Goal: Task Accomplishment & Management: Complete application form

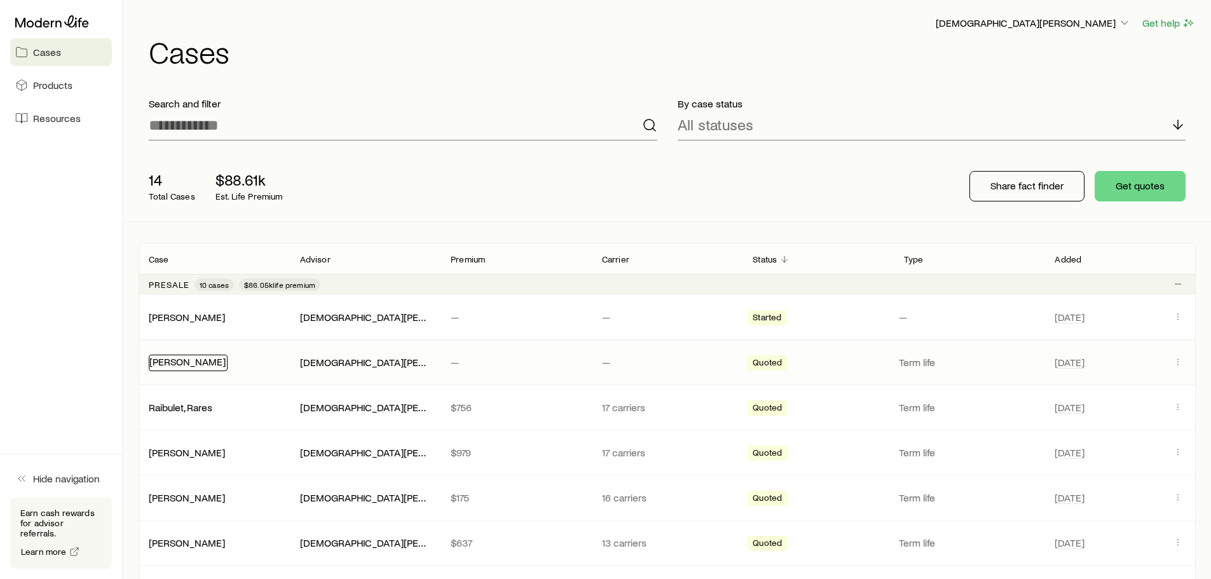
click at [193, 359] on link "[PERSON_NAME]" at bounding box center [187, 361] width 76 height 12
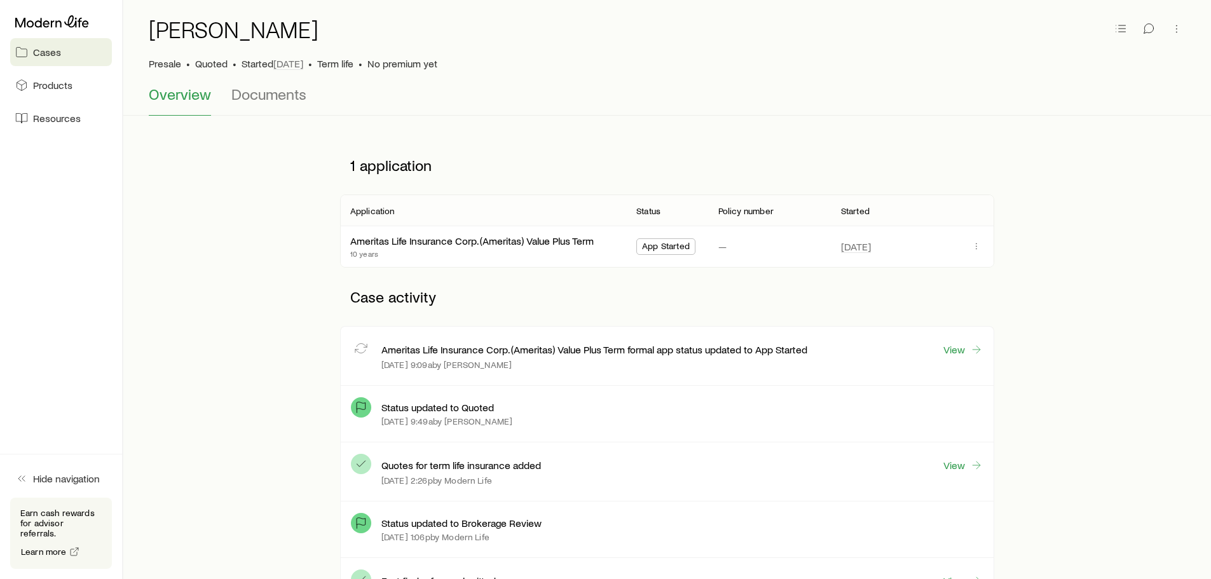
scroll to position [64, 0]
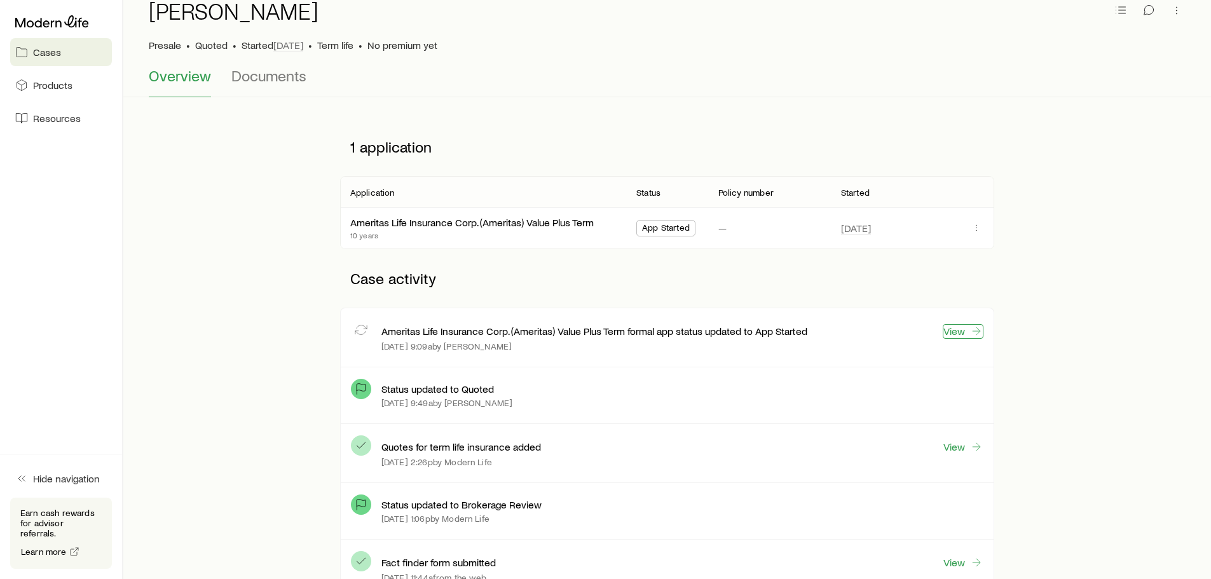
click at [962, 329] on link "View" at bounding box center [963, 331] width 41 height 15
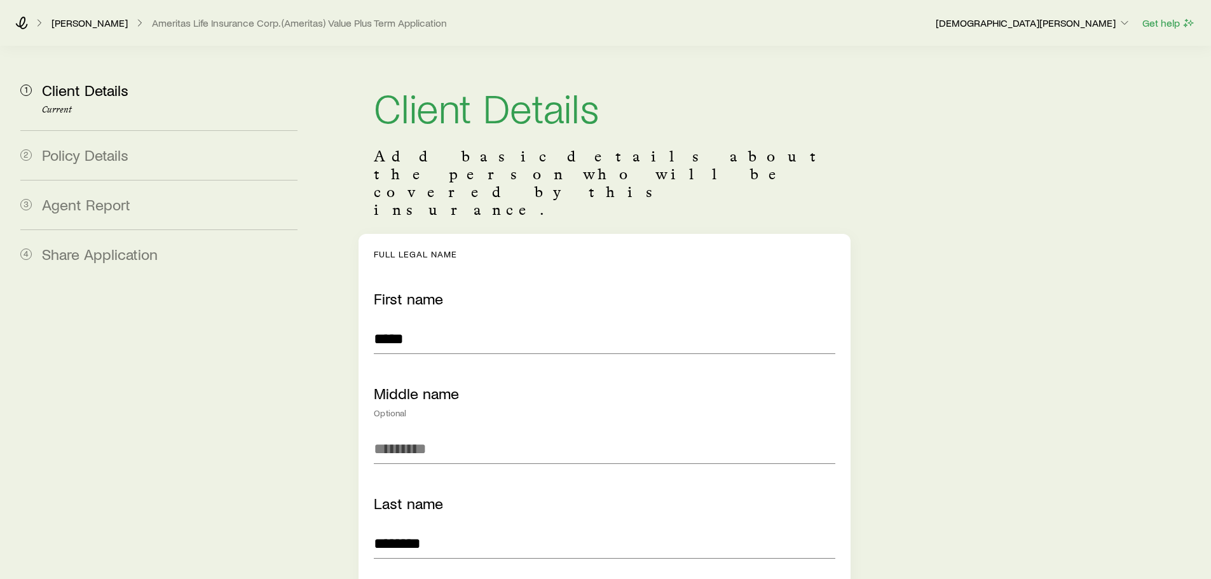
scroll to position [4875, 0]
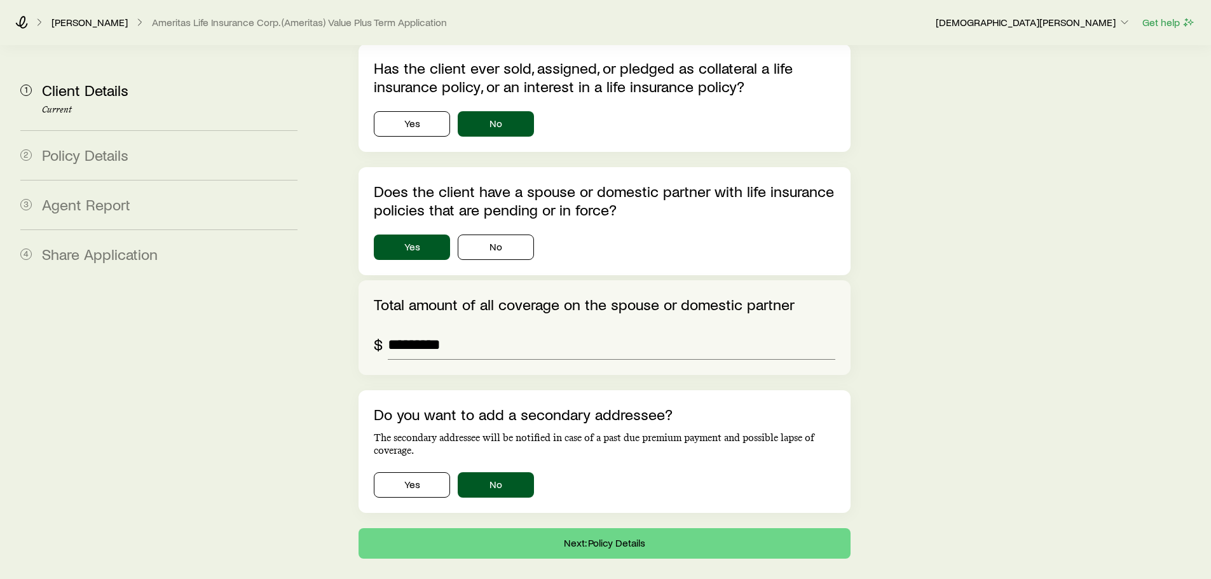
type input "***"
type input "**"
type input "****"
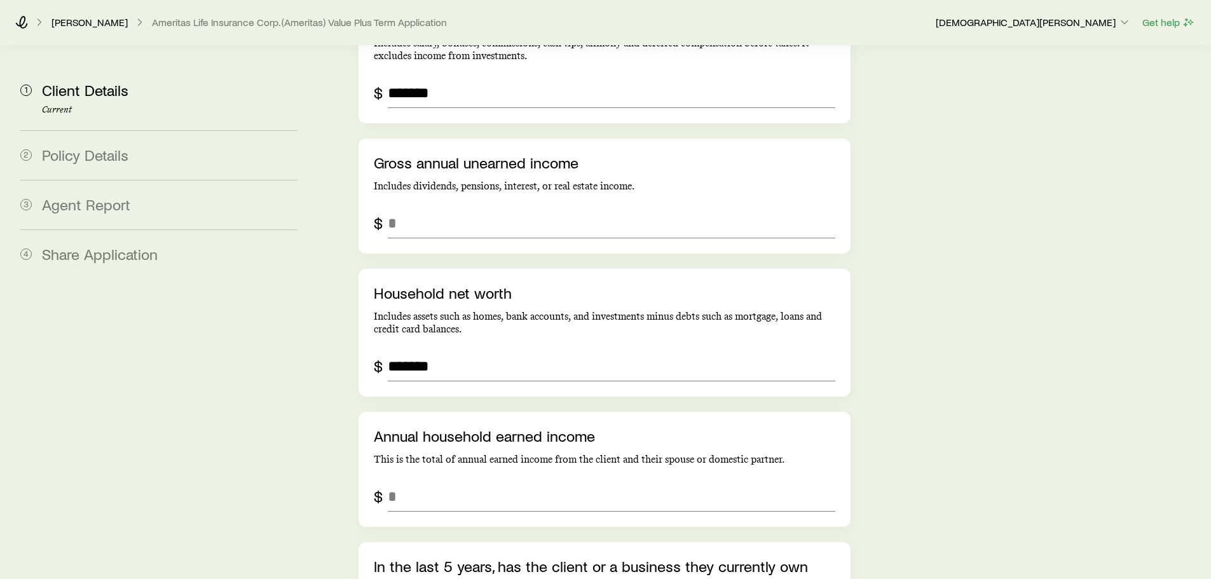
scroll to position [3305, 0]
click at [460, 208] on input "grossAnnualUnearnedIncome" at bounding box center [611, 223] width 447 height 31
type input "*"
click at [419, 482] on input "annualHouseholdEarnedIncome" at bounding box center [611, 497] width 447 height 31
type input "*"
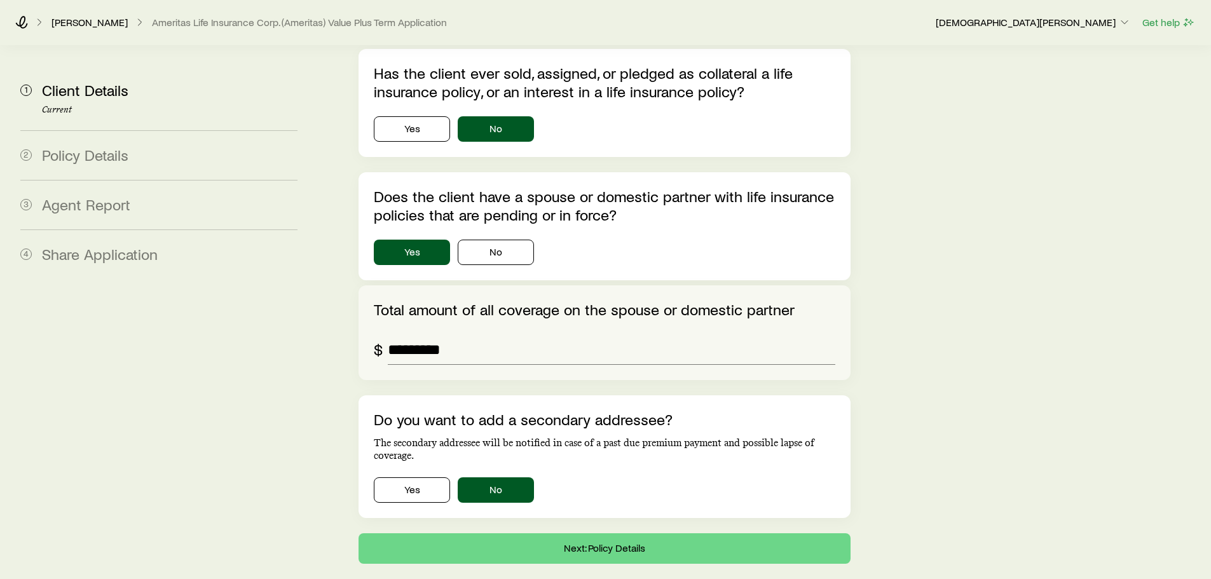
scroll to position [4905, 0]
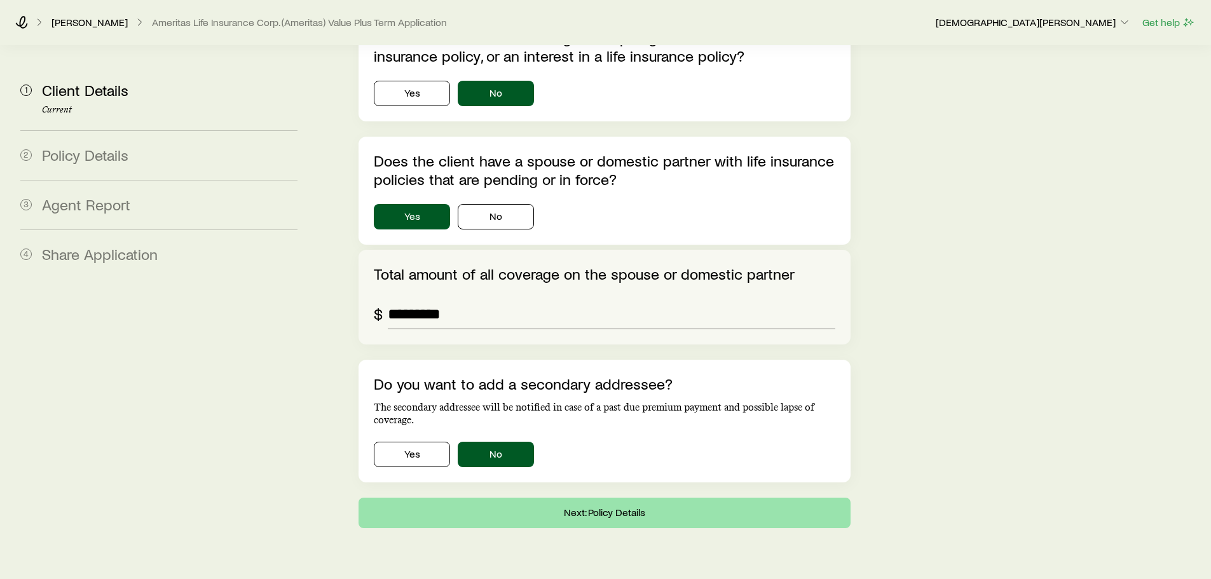
type input "*******"
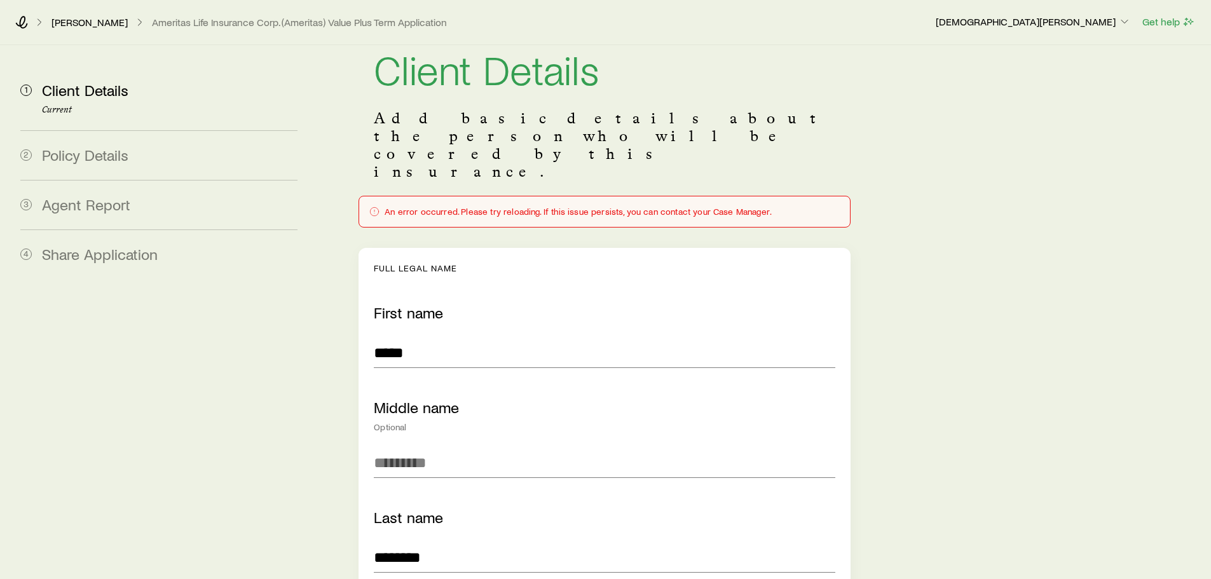
scroll to position [0, 0]
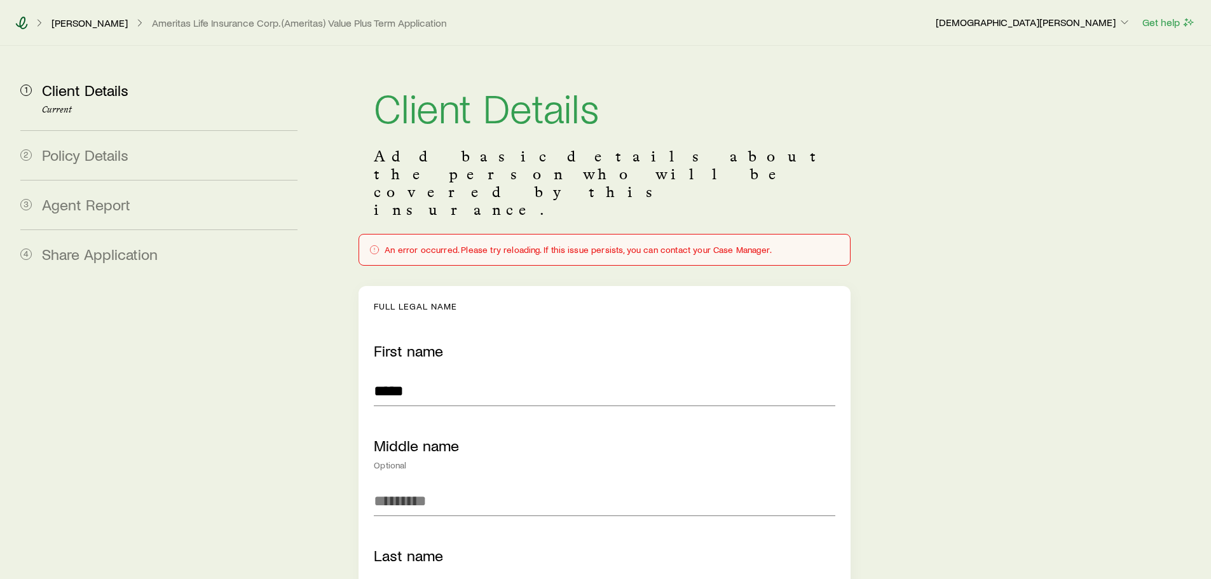
click at [26, 20] on icon at bounding box center [21, 23] width 13 height 13
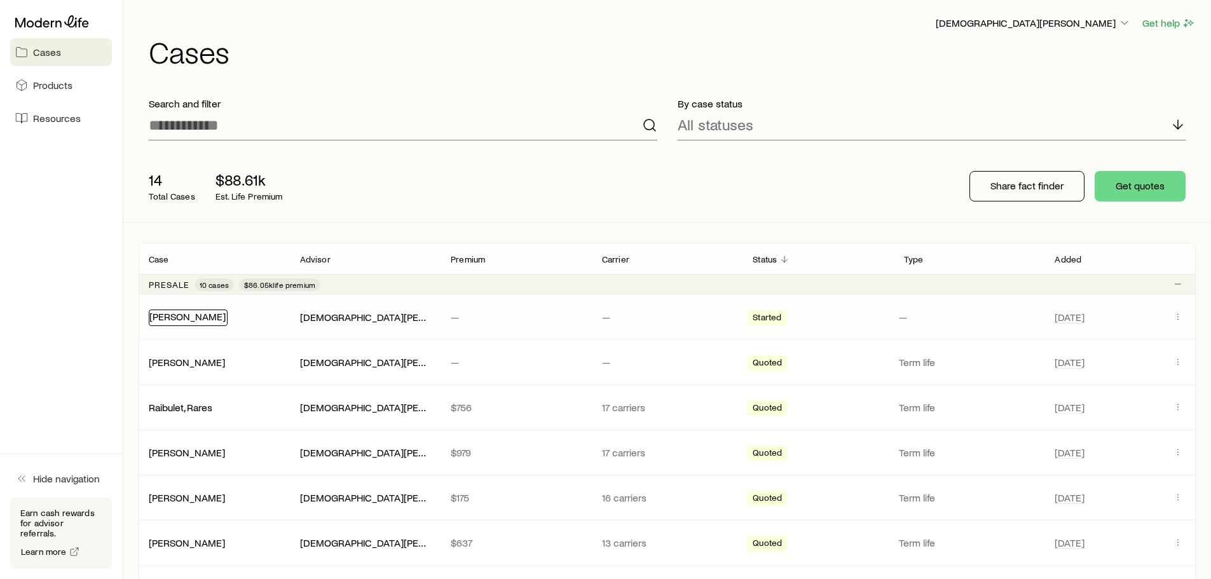
click at [189, 316] on link "[PERSON_NAME]" at bounding box center [187, 316] width 76 height 12
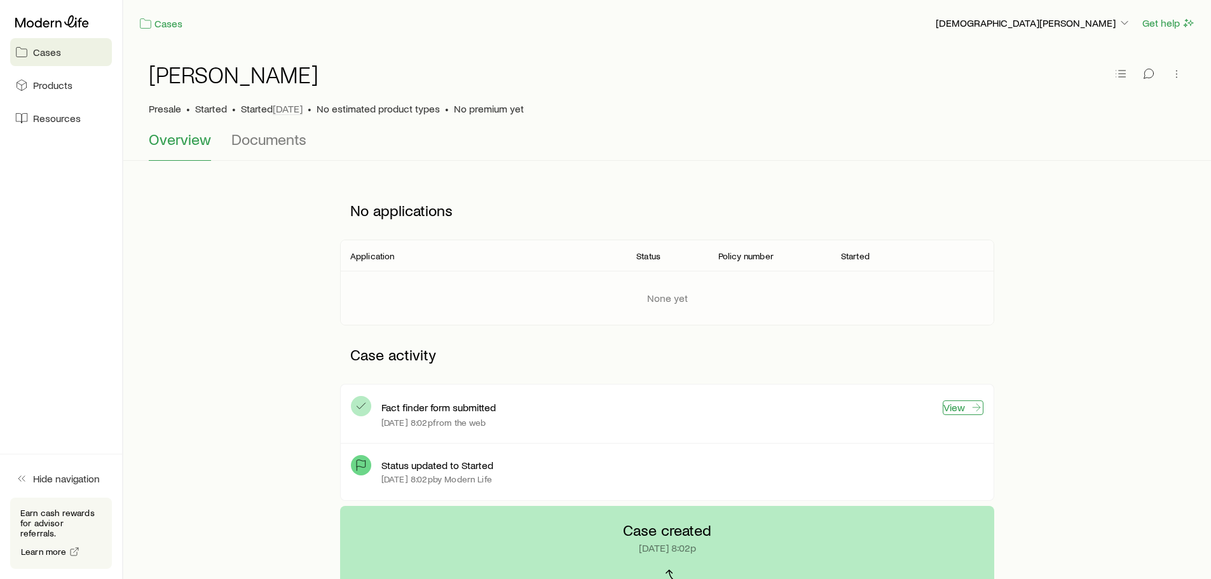
click at [951, 404] on link "View" at bounding box center [963, 407] width 41 height 15
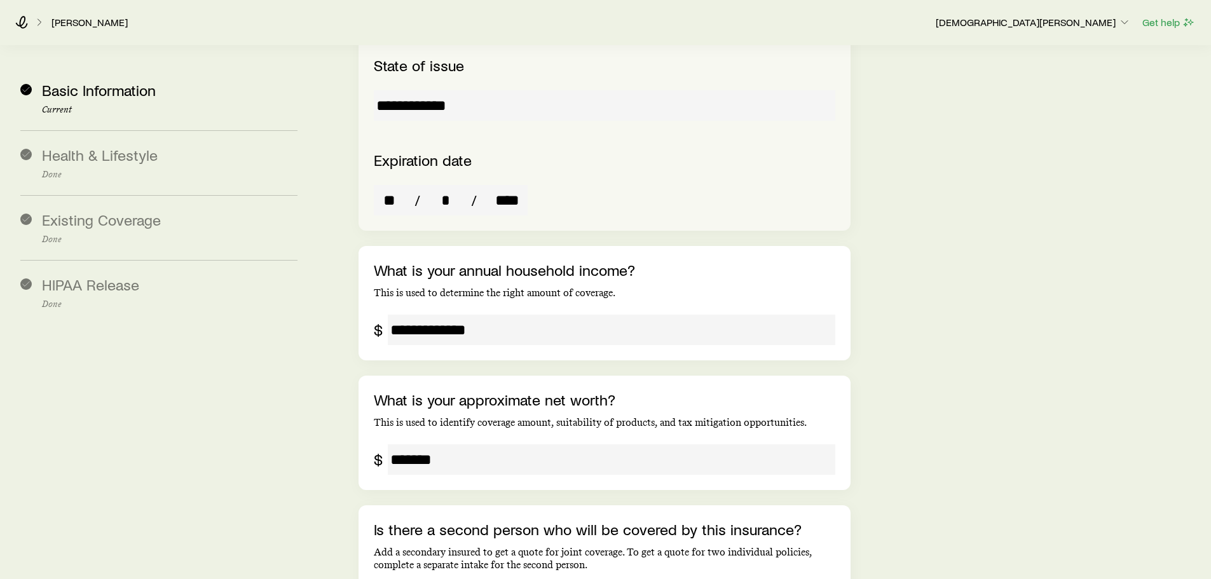
scroll to position [2733, 0]
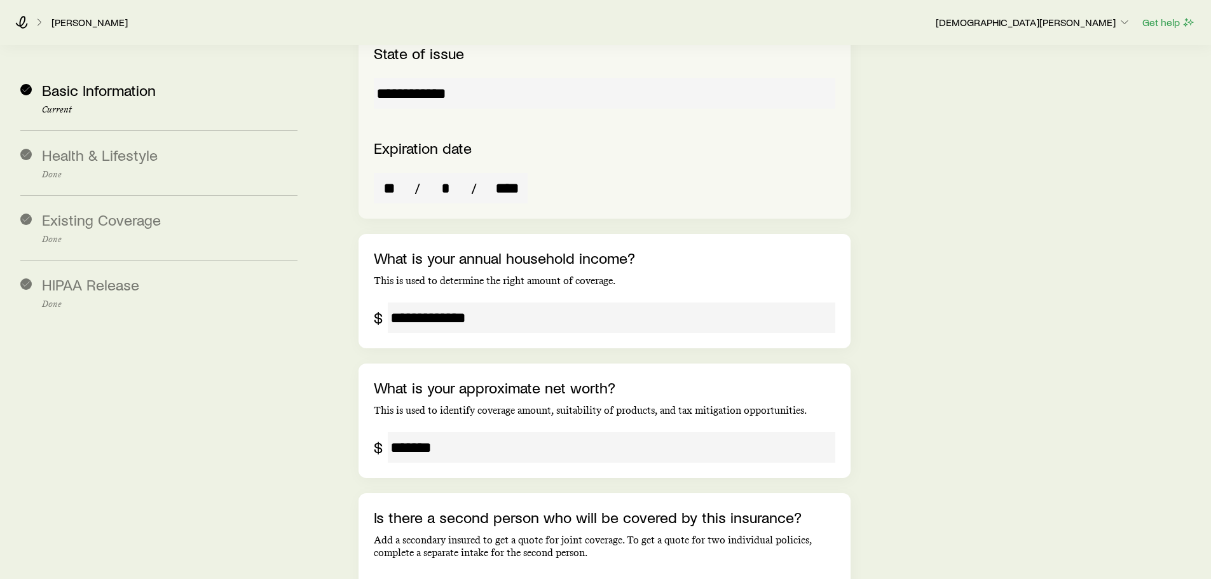
click at [497, 303] on input "**********" at bounding box center [611, 318] width 447 height 31
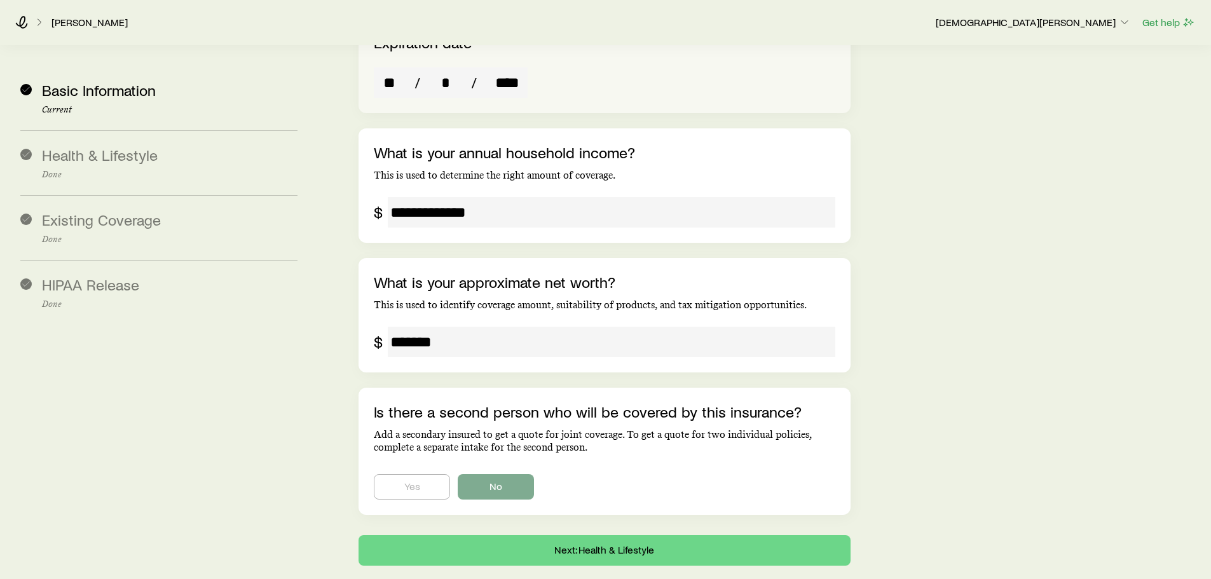
scroll to position [2840, 0]
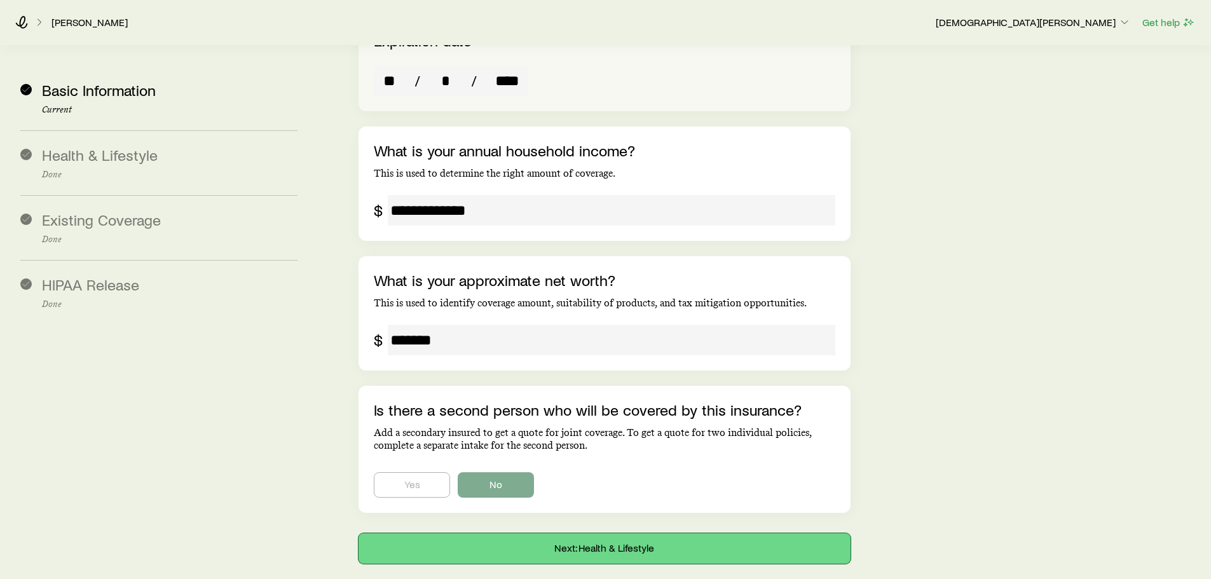
click at [616, 533] on button "Next: Health & Lifestyle" at bounding box center [603, 548] width 491 height 31
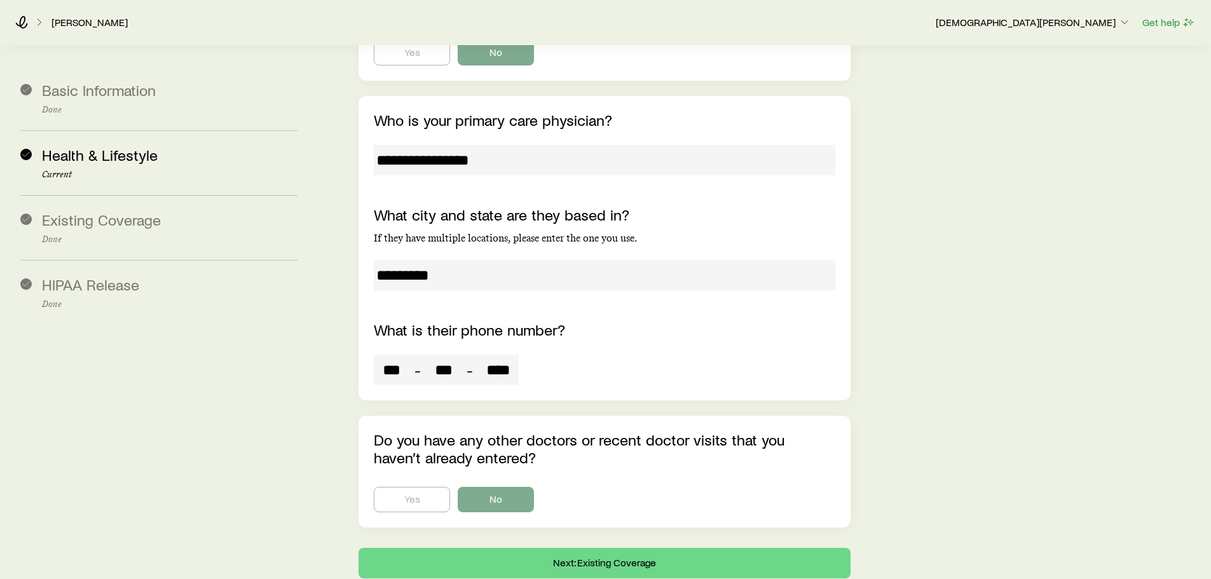
scroll to position [5947, 0]
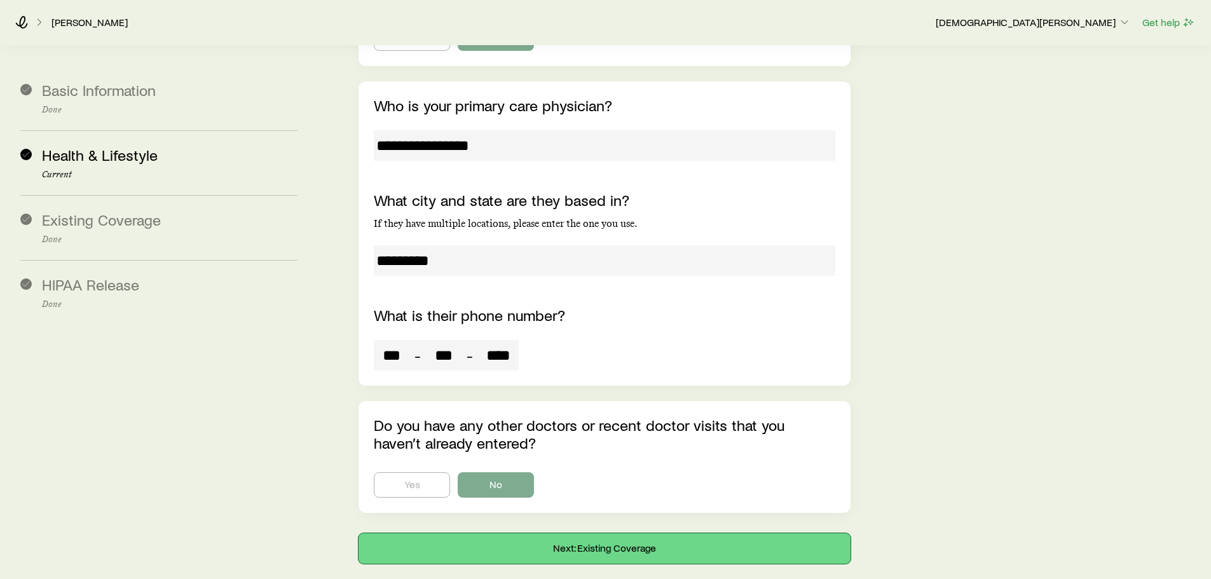
click at [625, 533] on button "Next: Existing Coverage" at bounding box center [603, 548] width 491 height 31
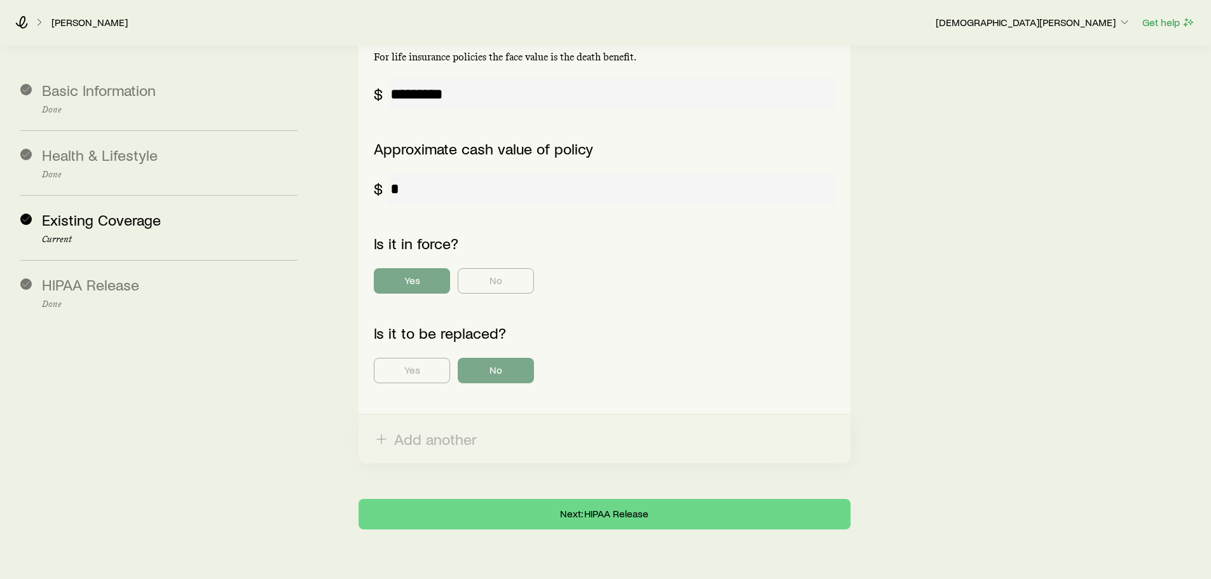
scroll to position [562, 0]
click at [617, 498] on button "Next: HIPAA Release" at bounding box center [603, 513] width 491 height 31
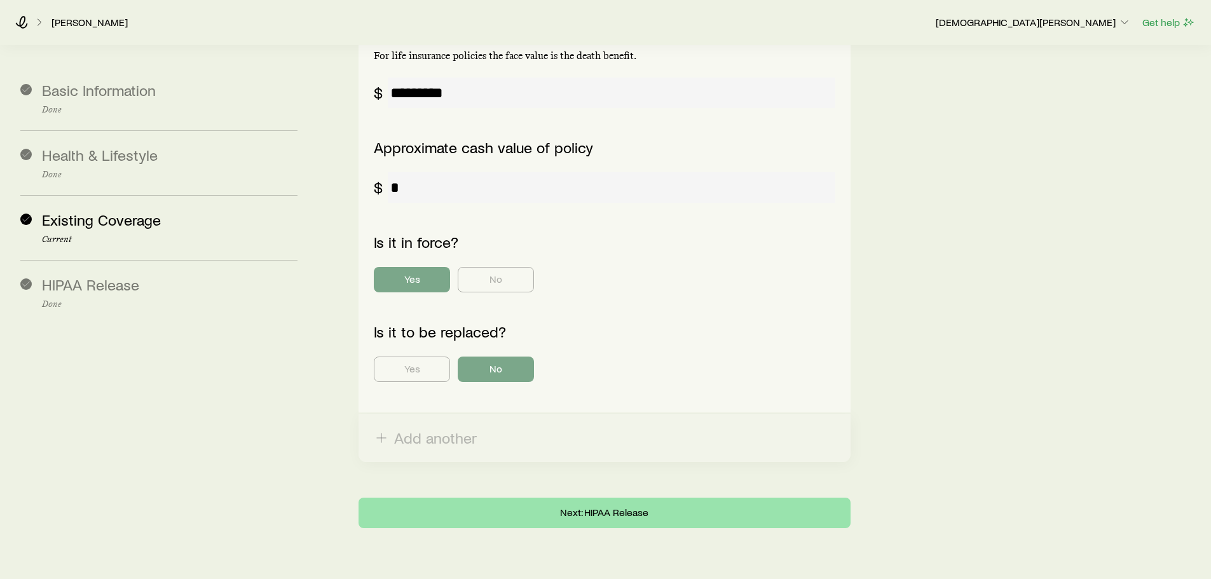
scroll to position [0, 0]
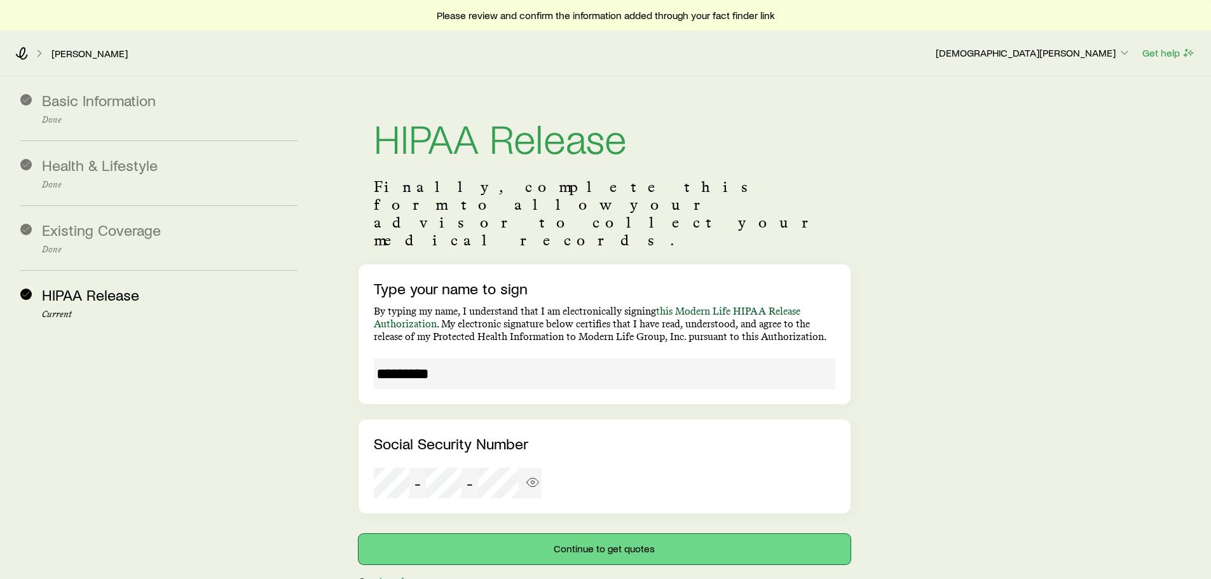
click at [611, 534] on button "Continue to get quotes" at bounding box center [603, 549] width 491 height 31
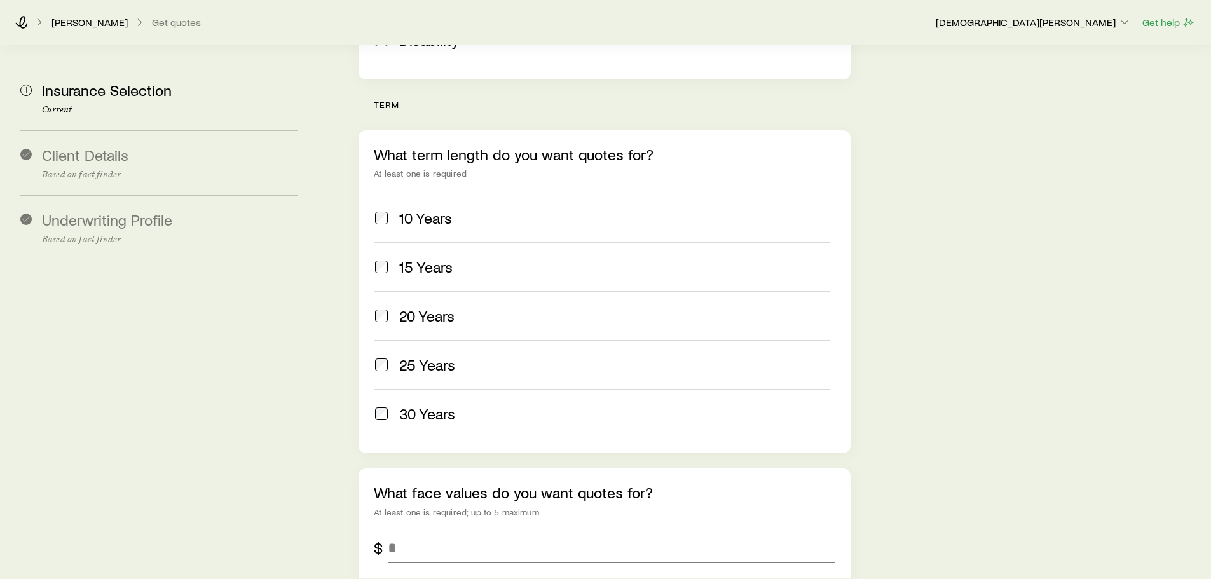
scroll to position [636, 0]
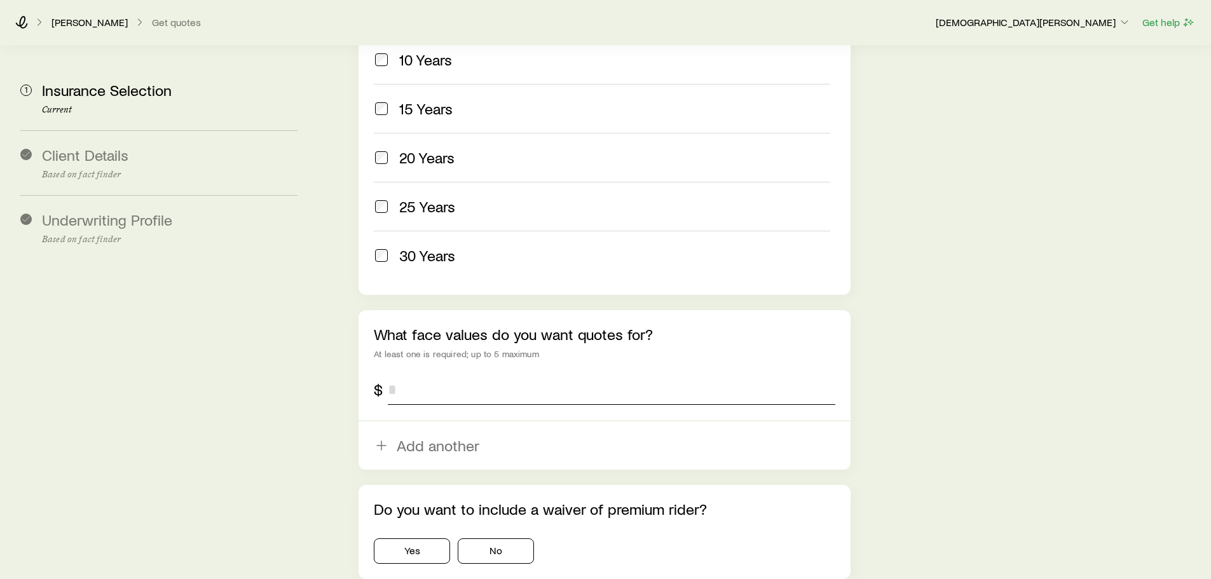
click at [479, 374] on input "tel" at bounding box center [611, 389] width 447 height 31
type input "*******"
click at [496, 538] on button "No" at bounding box center [496, 550] width 76 height 25
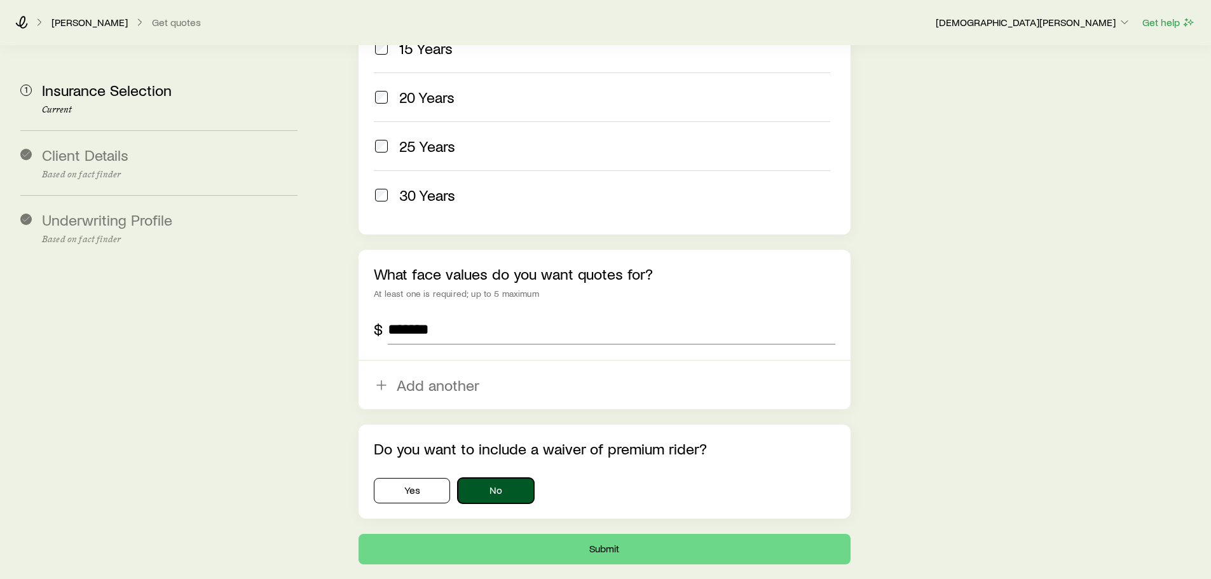
scroll to position [763, 0]
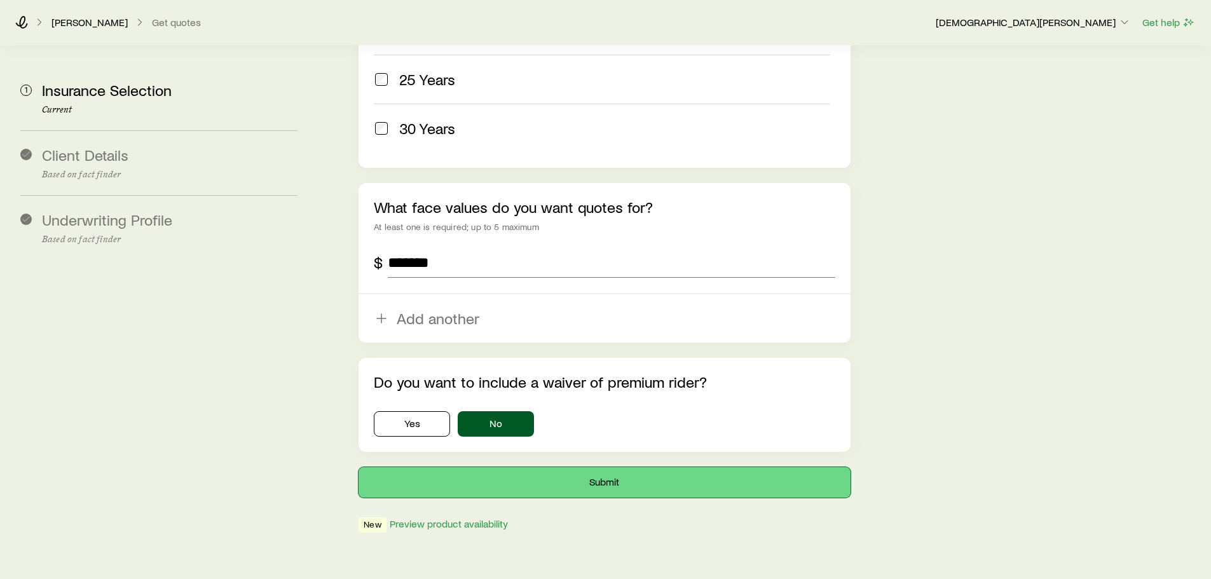
click at [597, 467] on button "Submit" at bounding box center [603, 482] width 491 height 31
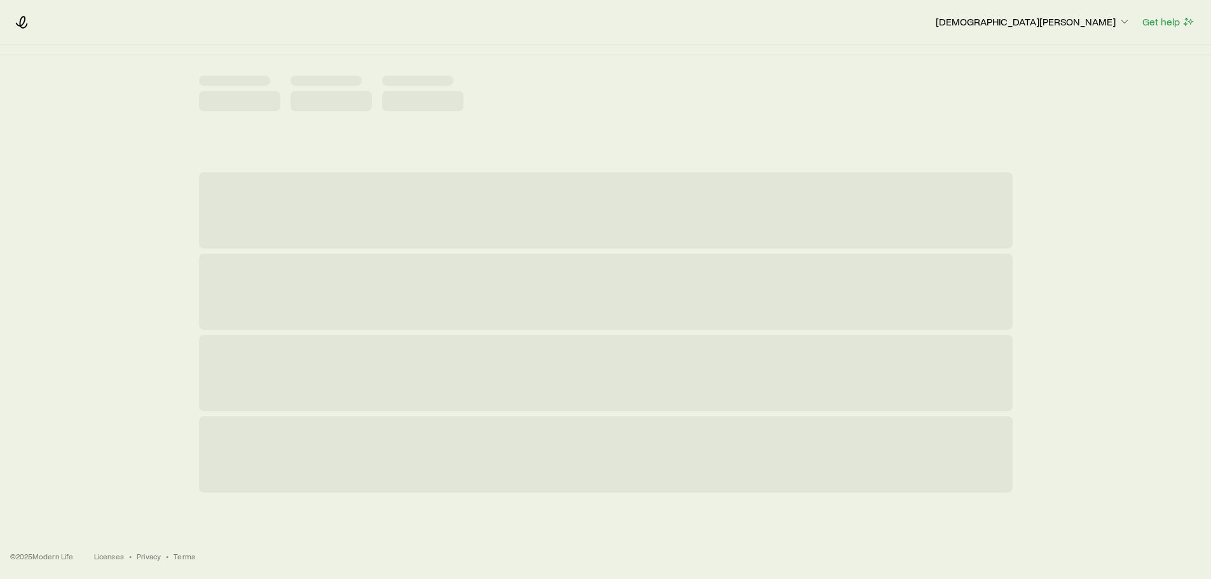
scroll to position [0, 0]
